Goal: Information Seeking & Learning: Learn about a topic

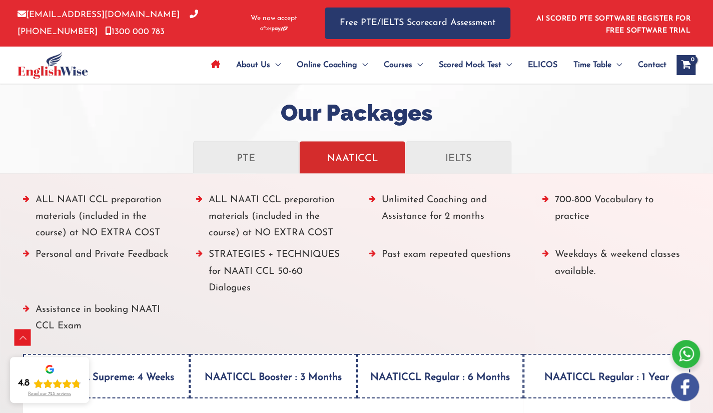
scroll to position [1083, 0]
click at [318, 106] on h2 "Our Packages" at bounding box center [356, 114] width 713 height 30
click at [229, 95] on div at bounding box center [356, 303] width 713 height 508
click at [535, 34] on li "AI SCORED PTE SOFTWARE REGISTER FOR FREE SOFTWARE TRIAL" at bounding box center [610, 24] width 160 height 28
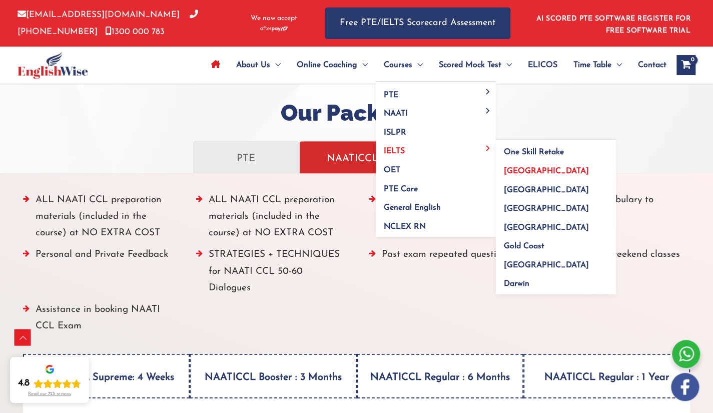
click at [512, 169] on span "[GEOGRAPHIC_DATA]" at bounding box center [546, 171] width 85 height 8
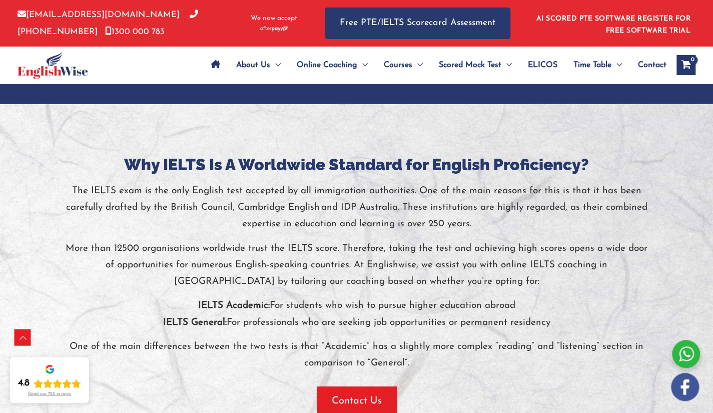
scroll to position [1681, 0]
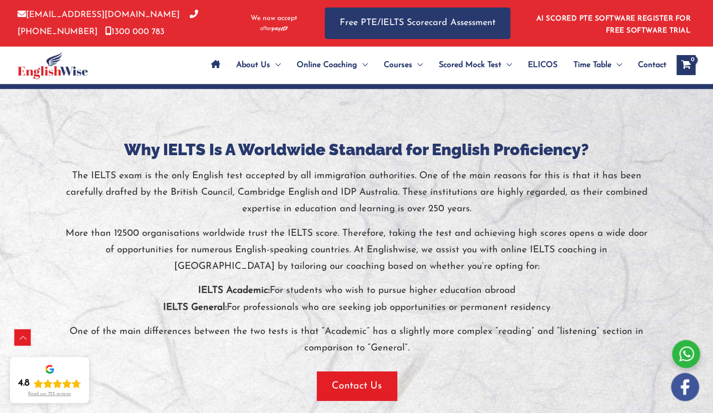
click at [225, 143] on h3 "Why IELTS Is A Worldwide Standard for English Proficiency?" at bounding box center [356, 149] width 585 height 21
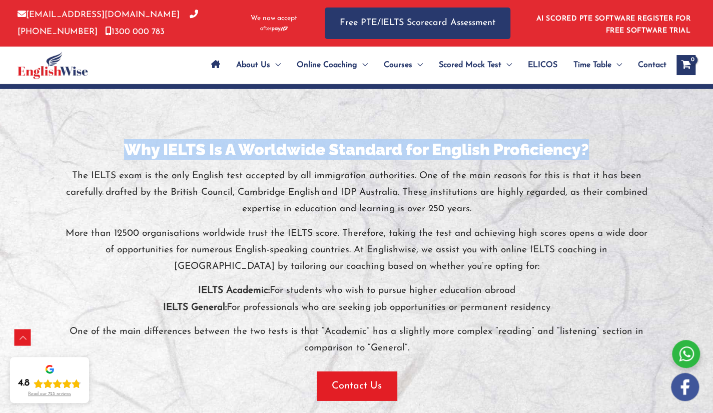
click at [225, 143] on h3 "Why IELTS Is A Worldwide Standard for English Proficiency?" at bounding box center [356, 149] width 585 height 21
copy h3 "Why IELTS Is A Worldwide Standard for English Proficiency?"
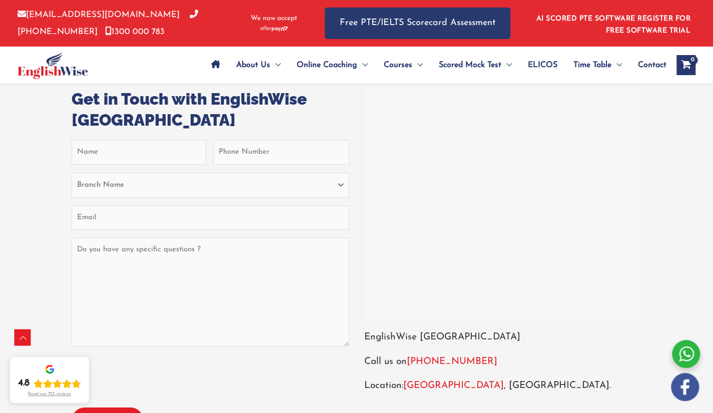
scroll to position [3554, 0]
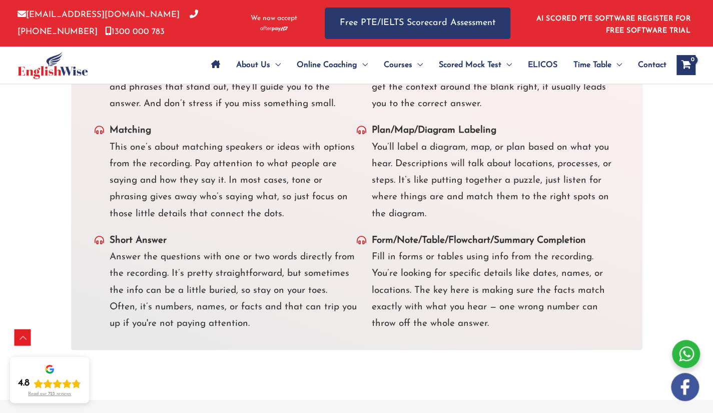
click at [261, 39] on div "[EMAIL_ADDRESS][DOMAIN_NAME] [PHONE_NUMBER] [PHONE_NUMBER] We now accept" at bounding box center [164, 23] width 292 height 47
click at [248, 29] on p "We now accept" at bounding box center [274, 23] width 52 height 21
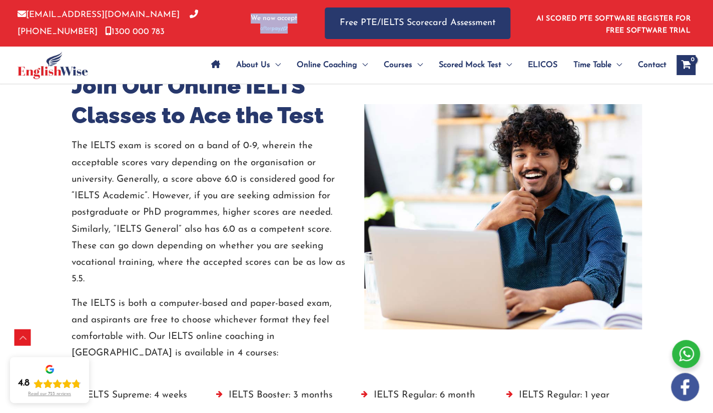
scroll to position [1748, 0]
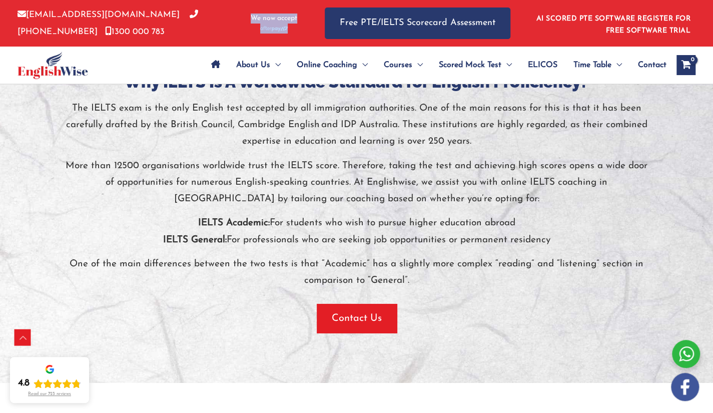
click at [440, 323] on div "Contact Us" at bounding box center [356, 318] width 585 height 29
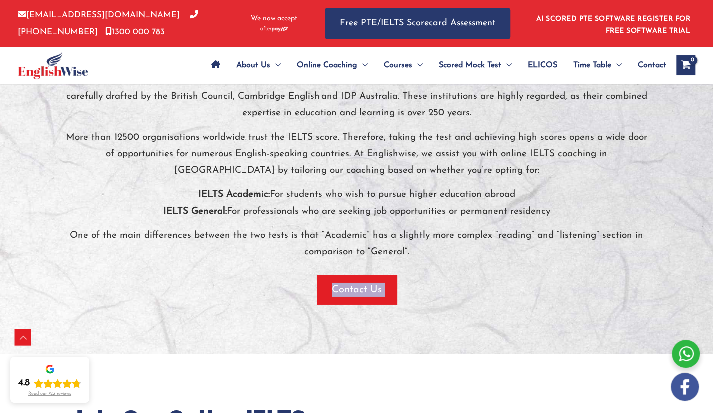
scroll to position [2109, 0]
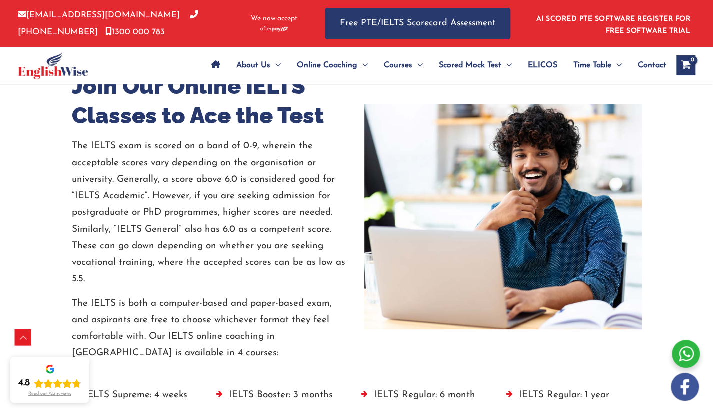
click at [589, 253] on img at bounding box center [503, 217] width 278 height 226
click at [524, 120] on img at bounding box center [503, 217] width 278 height 226
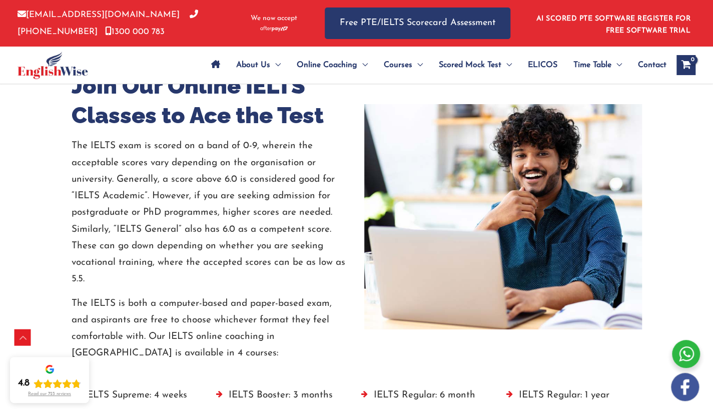
click at [524, 120] on img at bounding box center [503, 217] width 278 height 226
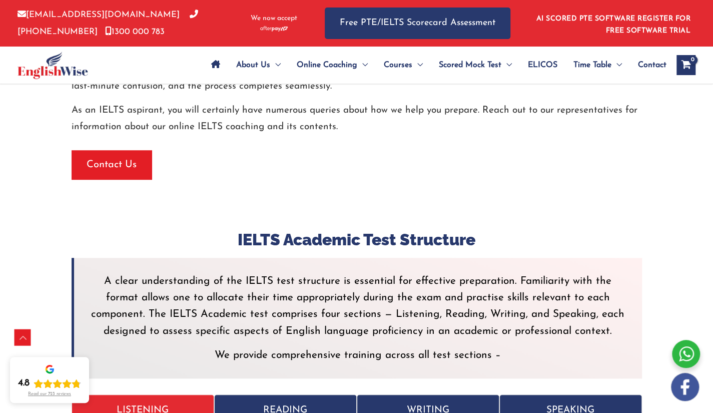
scroll to position [2832, 0]
